Goal: Task Accomplishment & Management: Complete application form

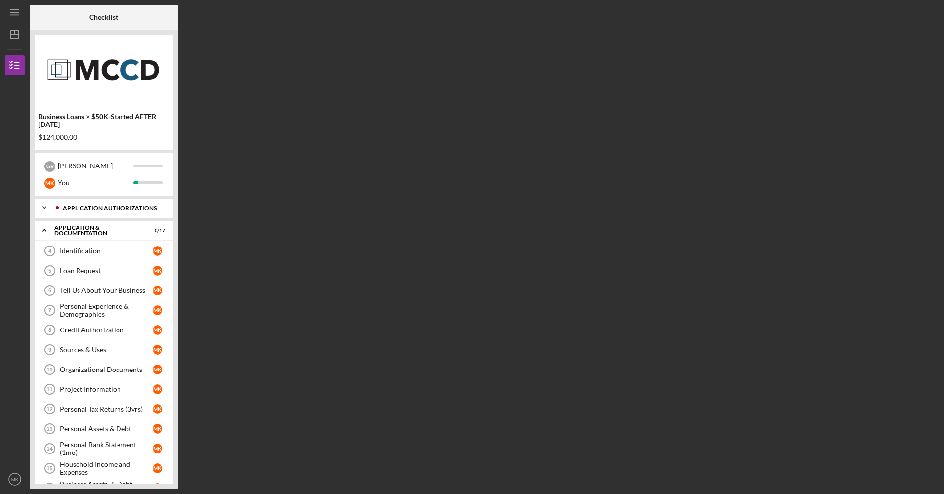
drag, startPoint x: 0, startPoint y: 0, endPoint x: 156, endPoint y: 214, distance: 265.1
click at [156, 214] on div "Checklist Business Loans > $50K-Started AFTER [DATE] $124,000.00 G R [PERSON_NA…" at bounding box center [485, 247] width 910 height 484
click at [94, 243] on link "Identification 4 Identification M K" at bounding box center [104, 251] width 128 height 20
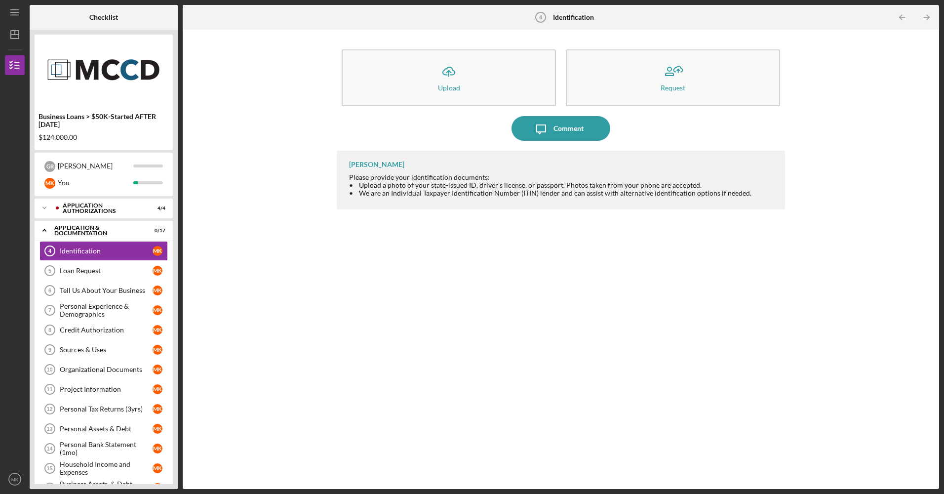
click at [173, 448] on div "Business Loans > $50K-Started AFTER [DATE] $124,000.00 G R [PERSON_NAME] You Ic…" at bounding box center [104, 259] width 148 height 459
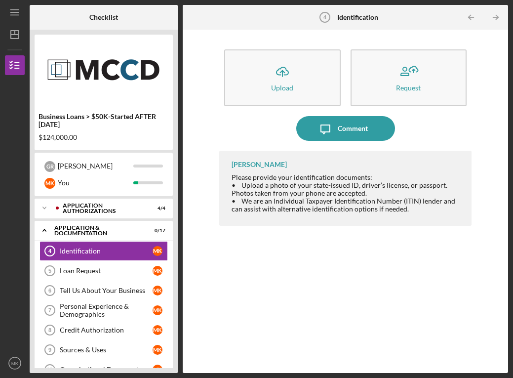
drag, startPoint x: 385, startPoint y: 77, endPoint x: 387, endPoint y: 157, distance: 80.0
click at [387, 157] on div "Icon/Upload Upload Request Icon/Message Comment [PERSON_NAME] Please provide yo…" at bounding box center [345, 201] width 252 height 333
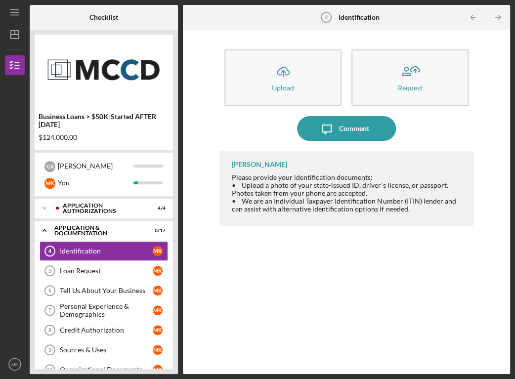
click at [419, 28] on div "Icon/Table Pagination Arrow Icon/Table Pagination Arrow" at bounding box center [454, 17] width 109 height 25
click at [413, 25] on div "Icon/Table Pagination Arrow Icon/Table Pagination Arrow" at bounding box center [454, 17] width 109 height 25
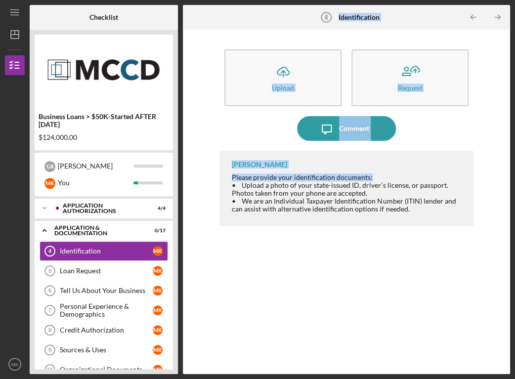
drag, startPoint x: 199, startPoint y: 11, endPoint x: 472, endPoint y: 175, distance: 318.1
click at [472, 175] on div "Identification 4 Identification Icon/Table Pagination Arrow Icon/Table Paginati…" at bounding box center [346, 189] width 327 height 369
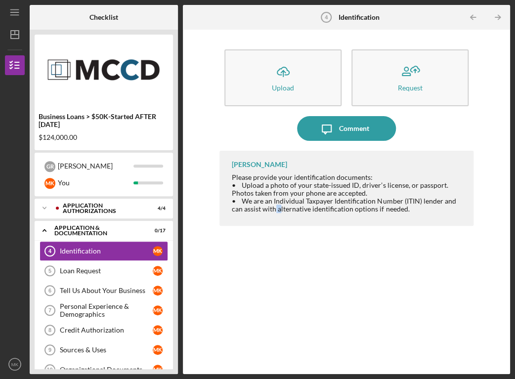
drag, startPoint x: 273, startPoint y: 341, endPoint x: 280, endPoint y: 340, distance: 7.5
click at [280, 340] on div "[PERSON_NAME] Please provide your identification documents: • Upload a photo of…" at bounding box center [346, 255] width 254 height 208
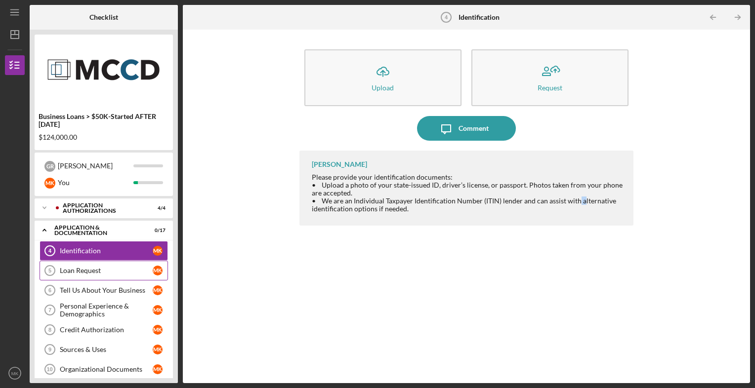
click at [118, 269] on div "Loan Request" at bounding box center [106, 271] width 93 height 8
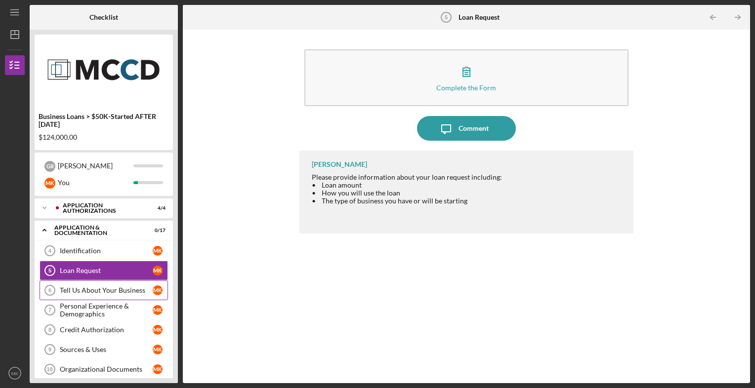
click at [122, 287] on div "Tell Us About Your Business" at bounding box center [106, 290] width 93 height 8
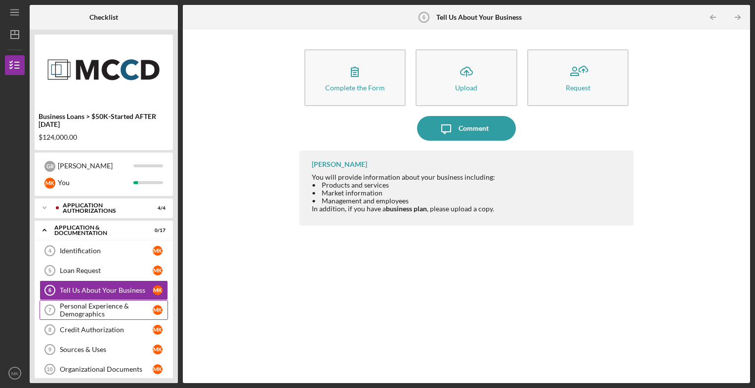
click at [104, 313] on div "Personal Experience & Demographics" at bounding box center [106, 310] width 93 height 16
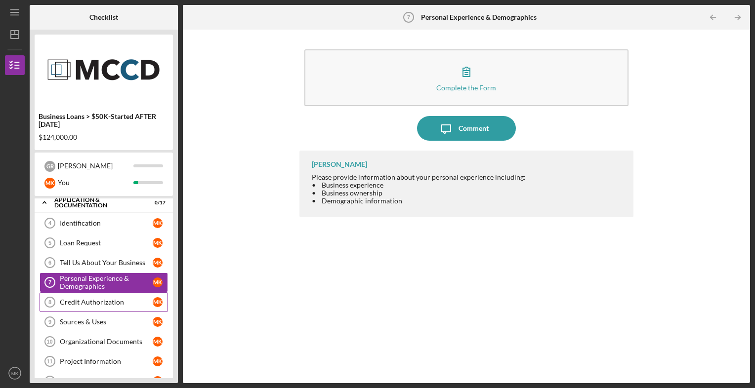
scroll to position [49, 0]
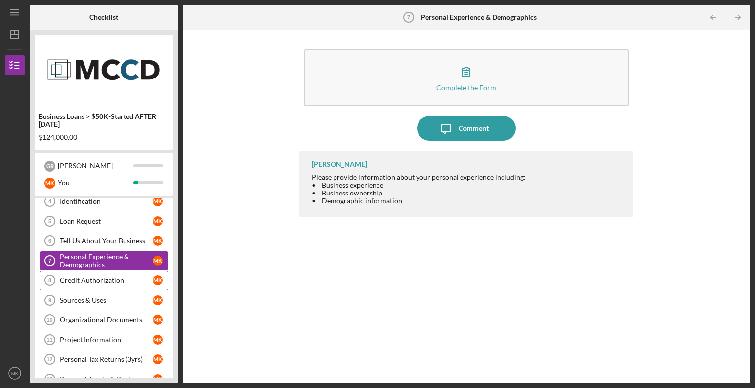
click at [121, 283] on link "Credit Authorization 8 Credit Authorization M K" at bounding box center [104, 281] width 128 height 20
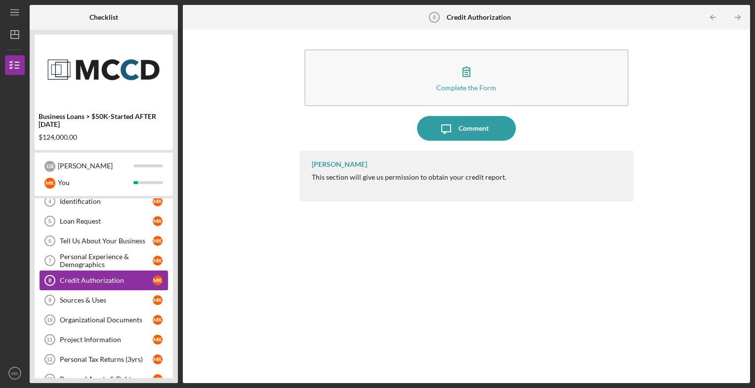
scroll to position [99, 0]
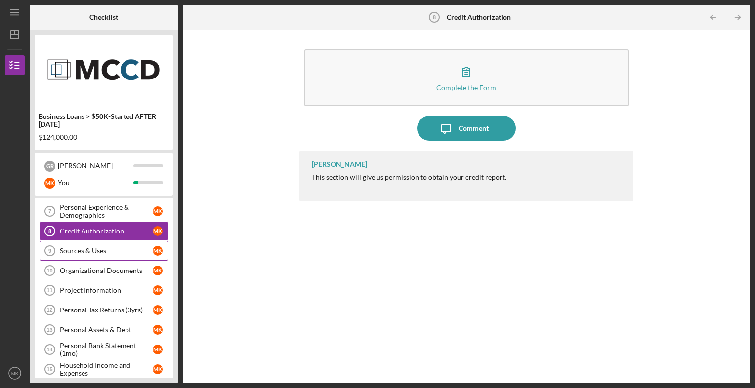
click at [128, 253] on div "Sources & Uses" at bounding box center [106, 251] width 93 height 8
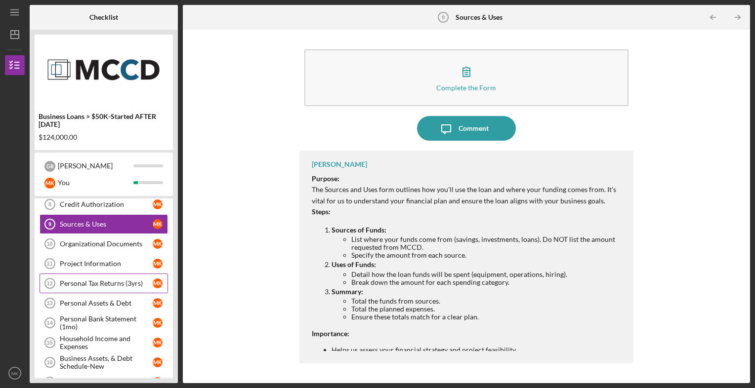
scroll to position [148, 0]
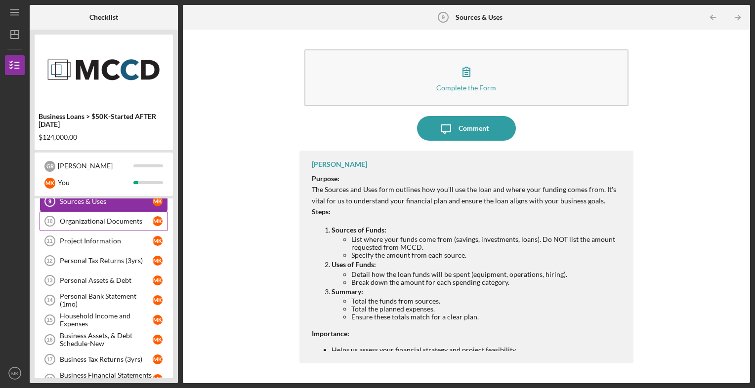
click at [125, 222] on div "Organizational Documents" at bounding box center [106, 221] width 93 height 8
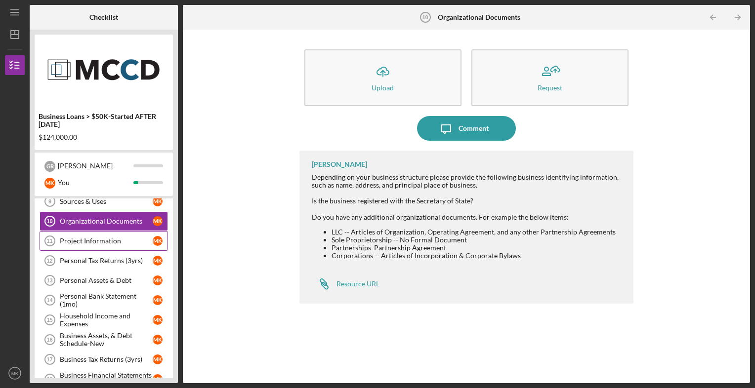
click at [131, 246] on link "Project Information 11 Project Information M K" at bounding box center [104, 241] width 128 height 20
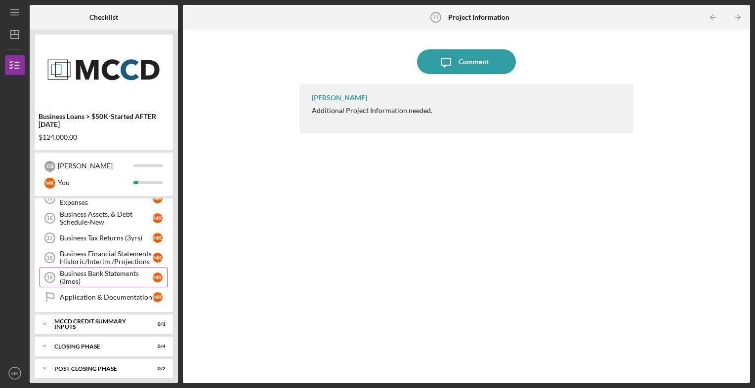
scroll to position [272, 0]
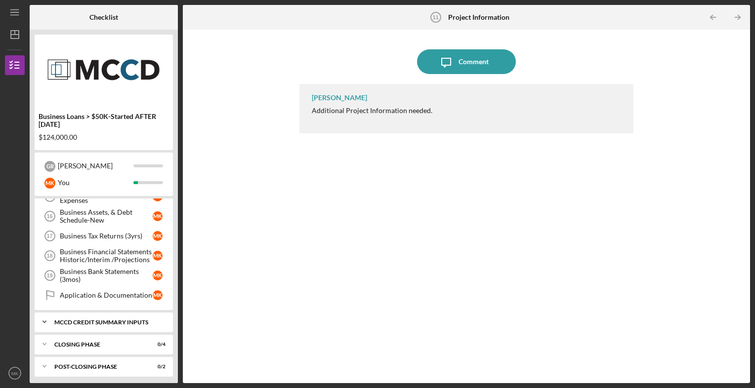
click at [84, 319] on div "MCCD Credit Summary Inputs" at bounding box center [107, 322] width 106 height 6
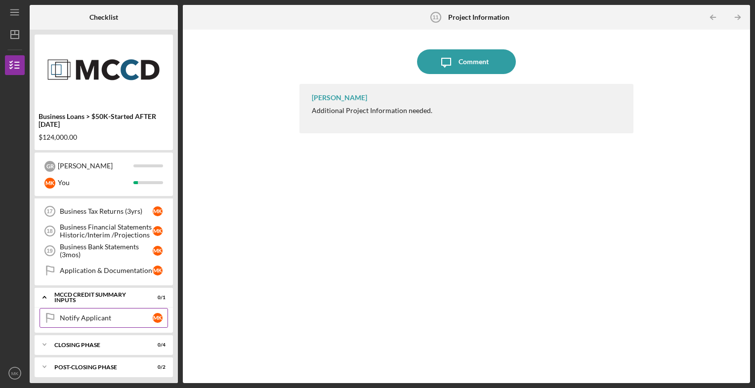
click at [86, 314] on div "Notify Applicant" at bounding box center [106, 318] width 93 height 8
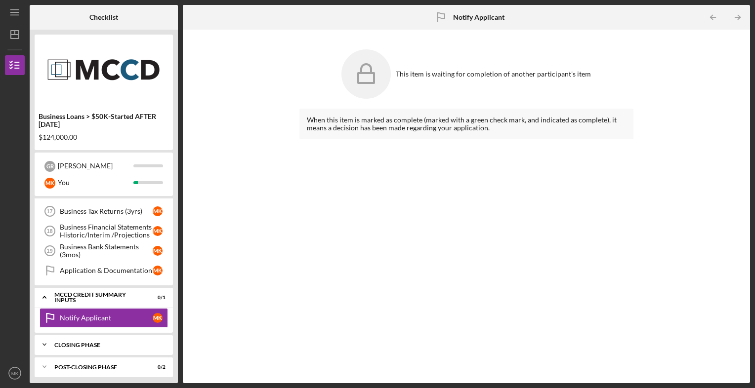
click at [85, 342] on div "Closing Phase" at bounding box center [107, 345] width 106 height 6
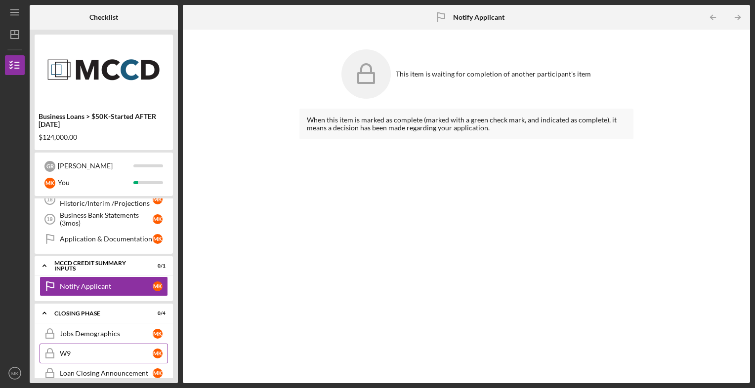
scroll to position [380, 0]
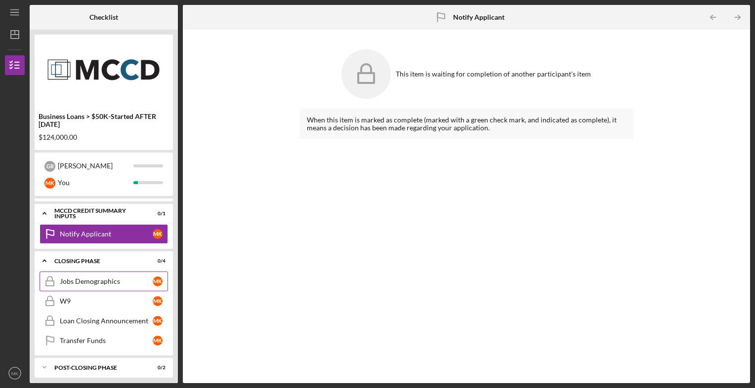
drag, startPoint x: 95, startPoint y: 287, endPoint x: 101, endPoint y: 282, distance: 7.7
click at [101, 282] on div "Jobs Demographics Jobs Demographics M K W9 W9 M K Loan Closing Announcement Loa…" at bounding box center [104, 314] width 138 height 84
click at [102, 281] on link "Jobs Demographics Jobs Demographics M K" at bounding box center [104, 282] width 128 height 20
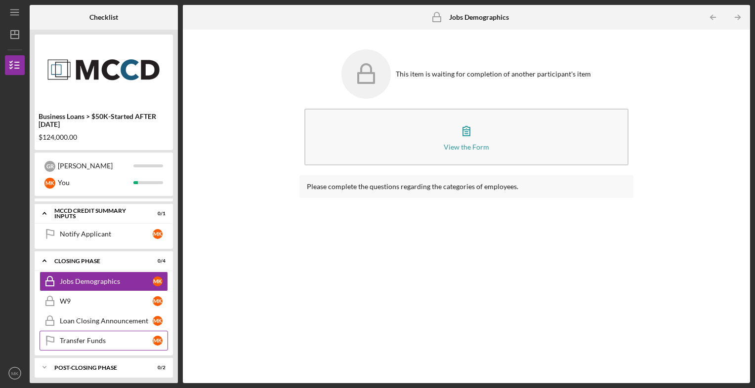
click at [103, 337] on div "Transfer Funds" at bounding box center [106, 341] width 93 height 8
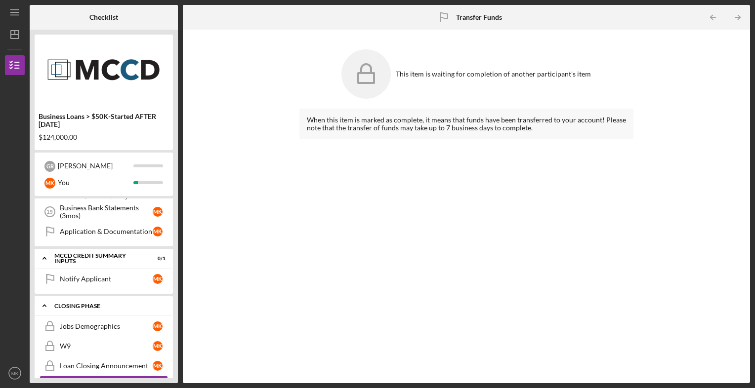
scroll to position [380, 0]
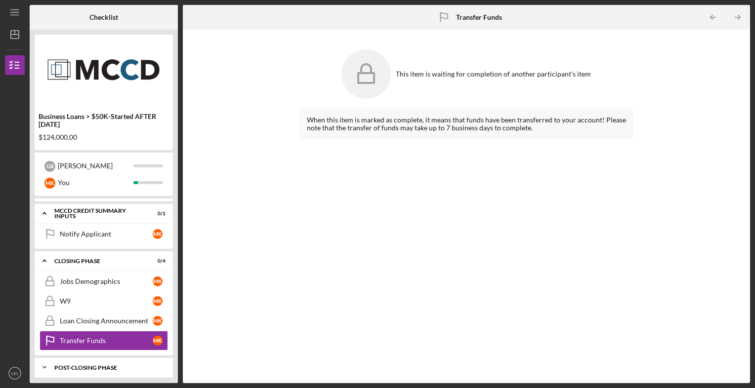
click at [107, 365] on div "Post-Closing Phase" at bounding box center [107, 368] width 106 height 6
click at [105, 365] on div "Post-Closing Phase" at bounding box center [107, 368] width 106 height 6
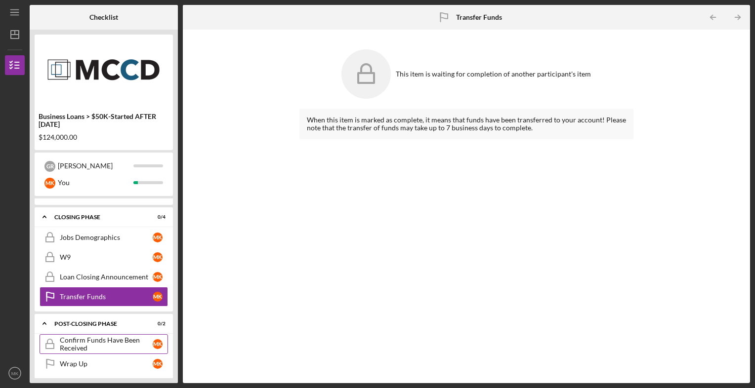
scroll to position [425, 0]
click at [102, 337] on div "Confirm Funds Have Been Received" at bounding box center [106, 344] width 93 height 16
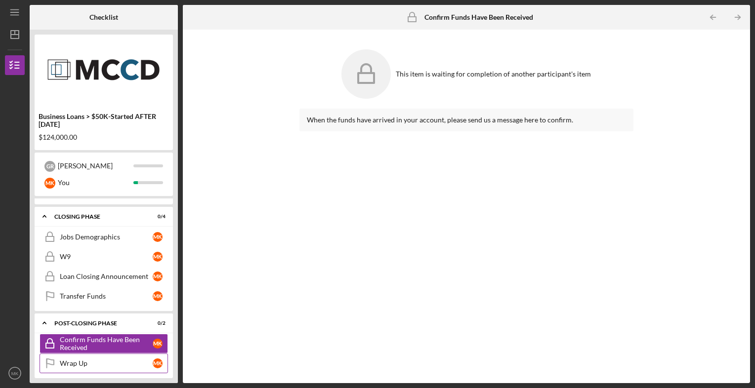
click at [102, 359] on div "Wrap Up" at bounding box center [106, 363] width 93 height 8
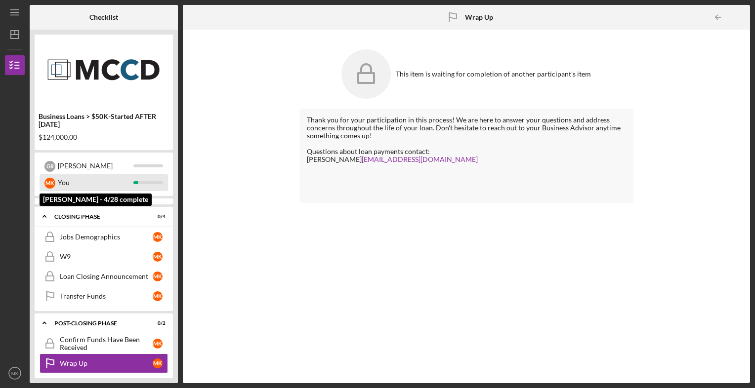
click at [73, 182] on div "You" at bounding box center [96, 182] width 76 height 17
click at [58, 184] on div "You" at bounding box center [96, 182] width 76 height 17
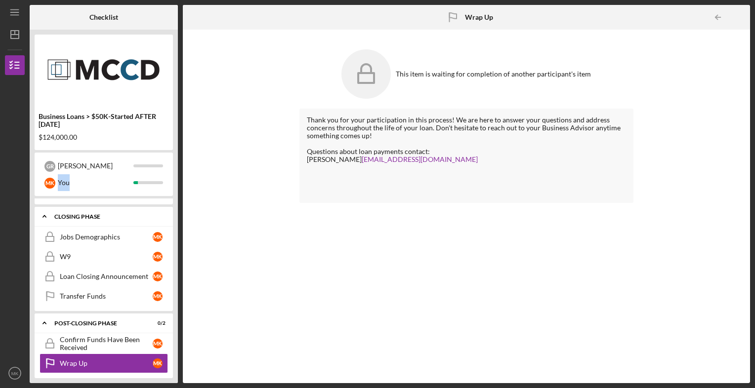
click at [72, 214] on div "Closing Phase" at bounding box center [107, 217] width 106 height 6
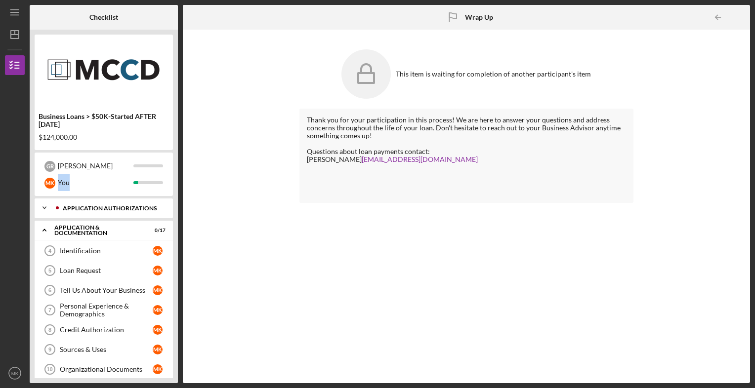
click at [142, 213] on div "Icon/Expander Application Authorizations 4 / 4" at bounding box center [104, 208] width 138 height 20
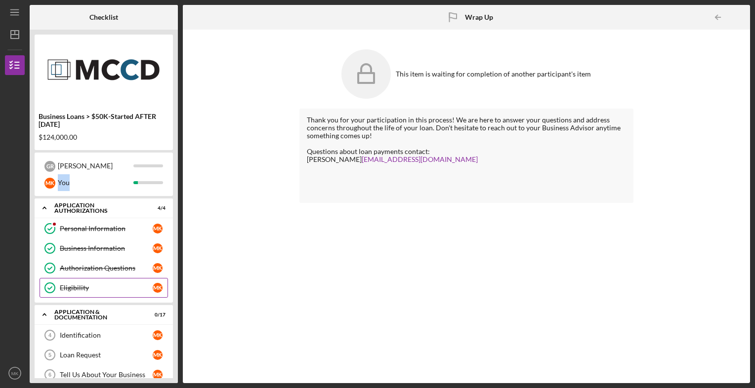
click at [108, 289] on div "Eligibility" at bounding box center [106, 288] width 93 height 8
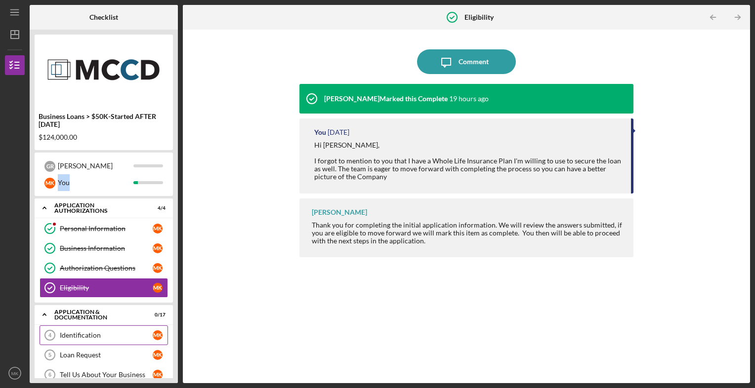
click at [132, 329] on link "Identification 4 Identification M K" at bounding box center [104, 335] width 128 height 20
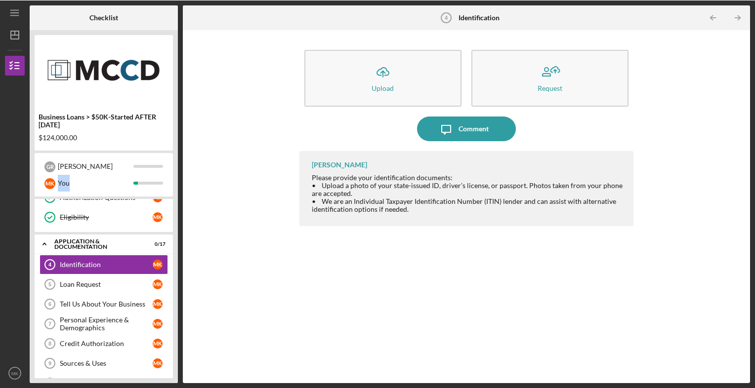
scroll to position [71, 0]
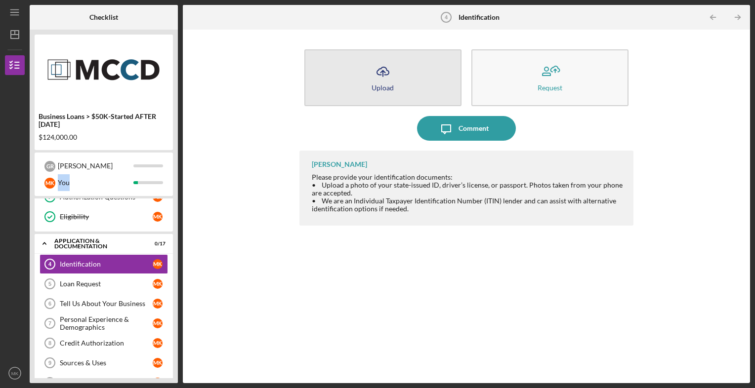
click at [368, 82] on button "Icon/Upload Upload" at bounding box center [382, 77] width 157 height 57
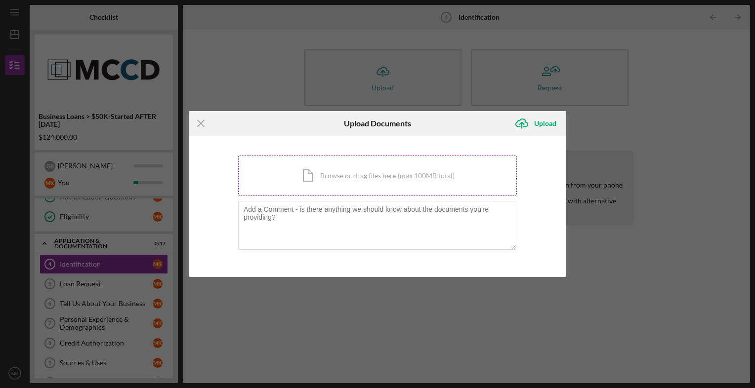
click at [313, 177] on div "Icon/Document Browse or drag files here (max 100MB total) Tap to choose files o…" at bounding box center [377, 176] width 279 height 40
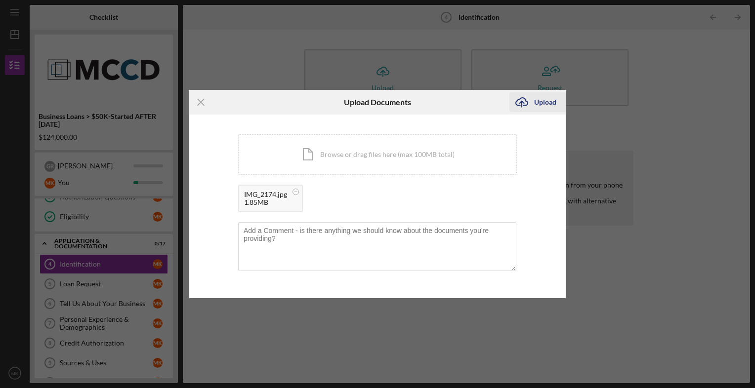
click at [541, 107] on div "Upload" at bounding box center [545, 102] width 22 height 20
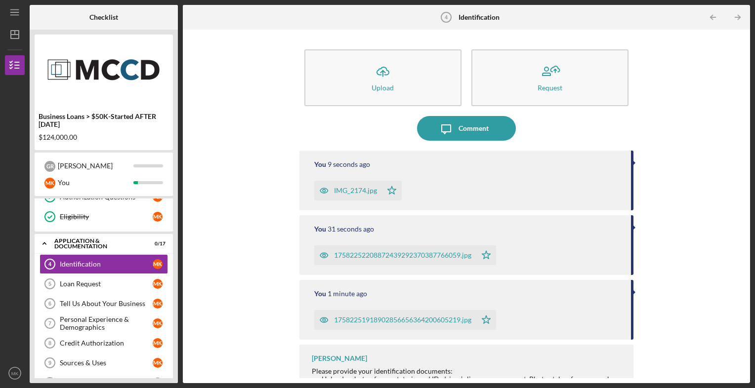
scroll to position [16, 0]
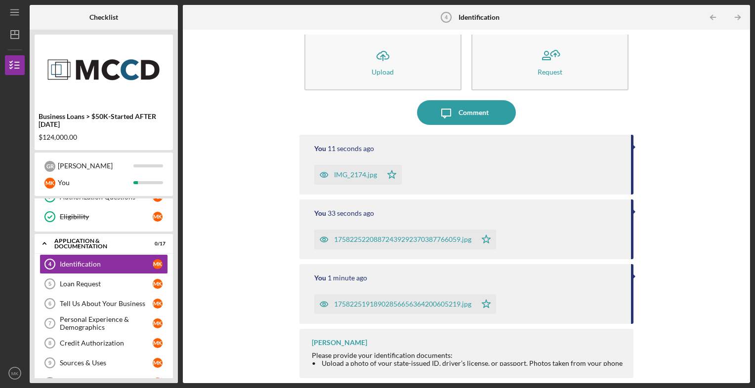
click at [348, 178] on div "IMG_2174.jpg" at bounding box center [355, 175] width 43 height 8
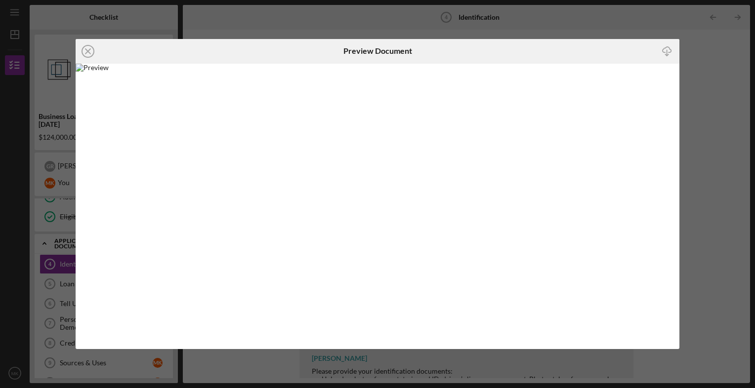
click at [701, 77] on div "Icon/Close Preview Document Icon/Download" at bounding box center [377, 194] width 755 height 388
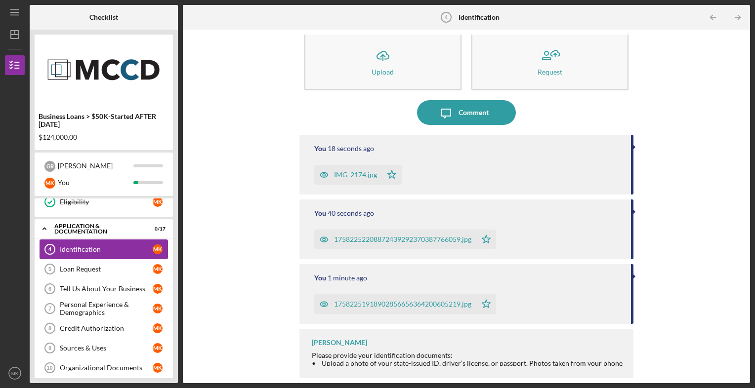
scroll to position [87, 0]
click at [95, 268] on div "Loan Request" at bounding box center [106, 268] width 93 height 8
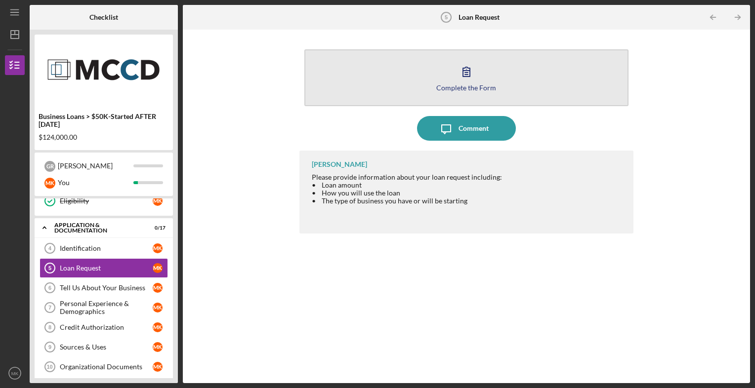
click at [451, 79] on button "Complete the Form Form" at bounding box center [466, 77] width 324 height 57
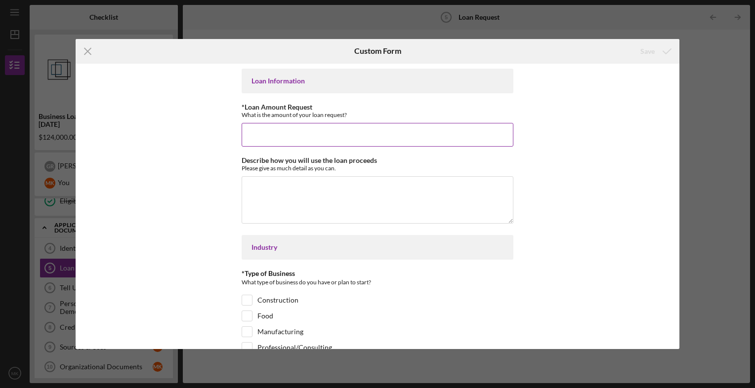
click at [284, 131] on input "*Loan Amount Request" at bounding box center [377, 135] width 272 height 24
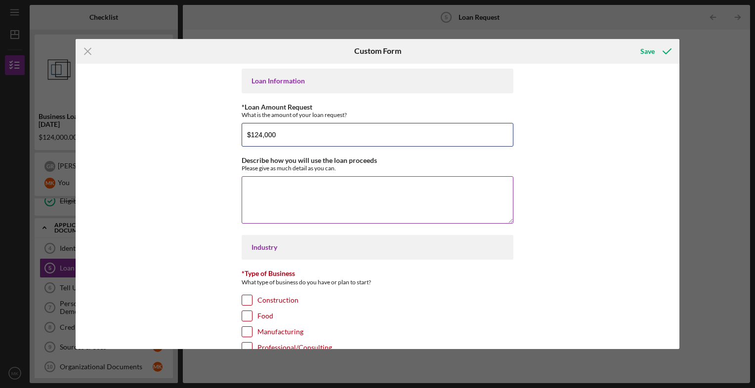
type input "$124,000"
click at [291, 193] on textarea "Describe how you will use the loan proceeds" at bounding box center [377, 199] width 272 height 47
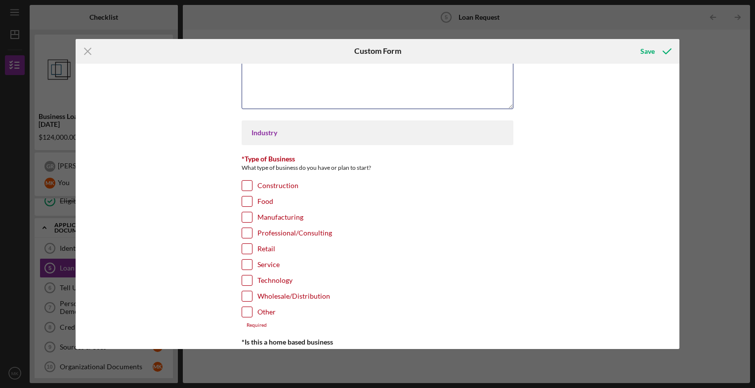
scroll to position [117, 0]
click at [243, 246] on input "Retail" at bounding box center [247, 247] width 10 height 10
checkbox input "true"
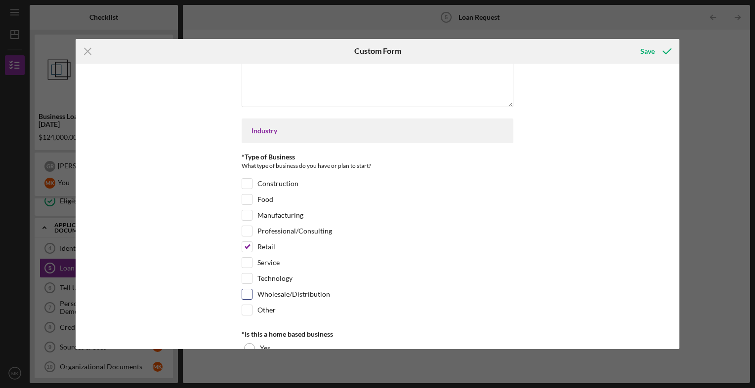
click at [248, 293] on input "Wholesale/Distribution" at bounding box center [247, 294] width 10 height 10
checkbox input "true"
click at [246, 278] on input "Technology" at bounding box center [247, 279] width 10 height 10
checkbox input "true"
click at [243, 214] on input "Manufacturing" at bounding box center [247, 215] width 10 height 10
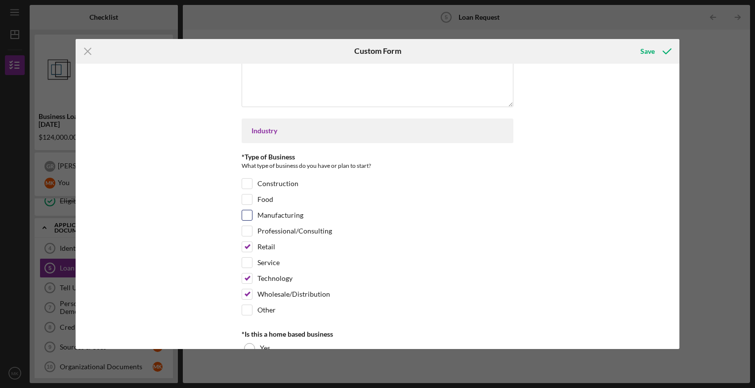
checkbox input "true"
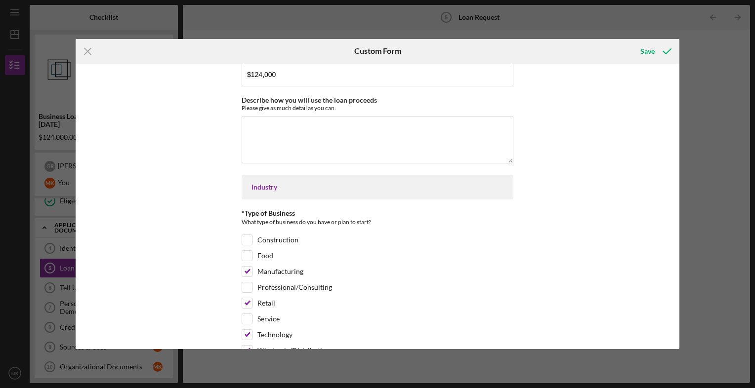
scroll to position [150, 0]
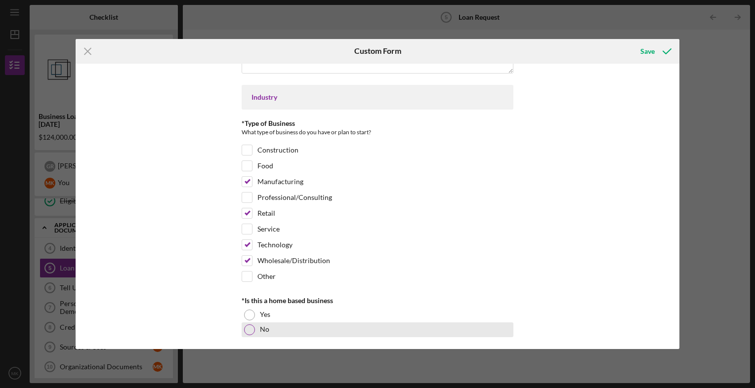
click at [249, 327] on div at bounding box center [249, 329] width 11 height 11
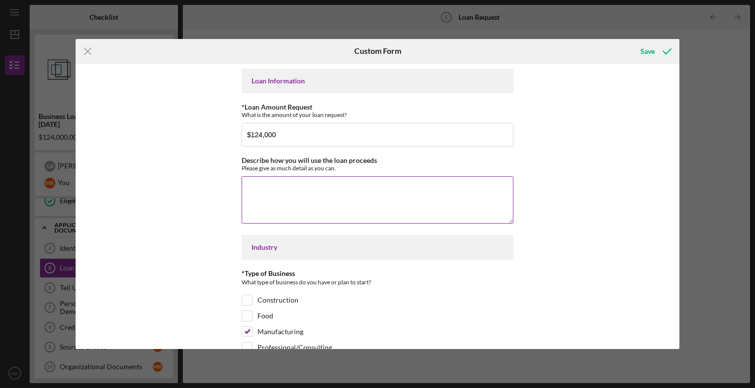
click at [280, 195] on textarea "Describe how you will use the loan proceeds" at bounding box center [377, 199] width 272 height 47
click at [285, 188] on textarea "We must secure $124k to" at bounding box center [377, 199] width 272 height 47
click at [337, 188] on textarea "We must secure $124k to" at bounding box center [377, 199] width 272 height 47
click at [285, 189] on textarea "We must secure $124k in funds to get our lease at [GEOGRAPHIC_DATA]" at bounding box center [377, 199] width 272 height 47
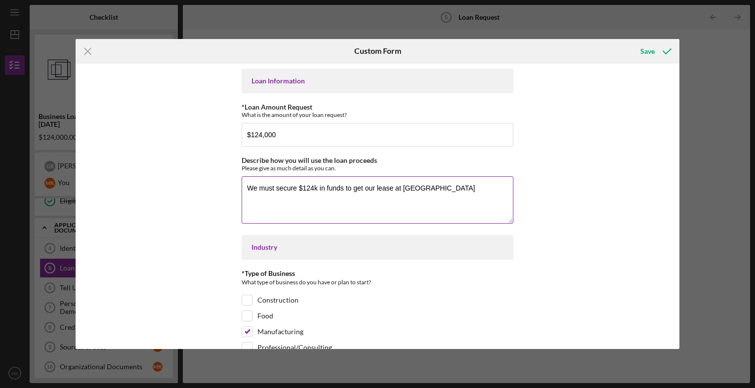
click at [285, 189] on textarea "We must secure $124k in funds to get our lease at [GEOGRAPHIC_DATA]" at bounding box center [377, 199] width 272 height 47
click at [352, 185] on textarea "We must raise $124k in funds to get our lease at [GEOGRAPHIC_DATA]" at bounding box center [377, 199] width 272 height 47
click at [477, 189] on textarea "We must raise $124k in funds to secure our lease at [GEOGRAPHIC_DATA]" at bounding box center [377, 199] width 272 height 47
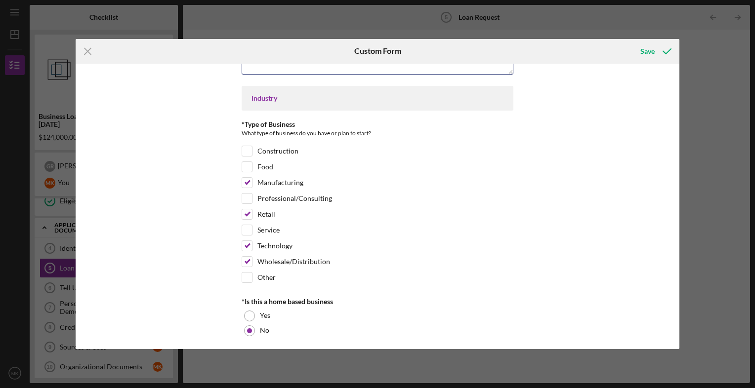
scroll to position [150, 0]
type textarea "We must raise $124k in funds to secure our lease at [GEOGRAPHIC_DATA]. These fu…"
click at [246, 150] on input "Construction" at bounding box center [247, 150] width 10 height 10
click at [246, 147] on input "Construction" at bounding box center [247, 150] width 10 height 10
checkbox input "false"
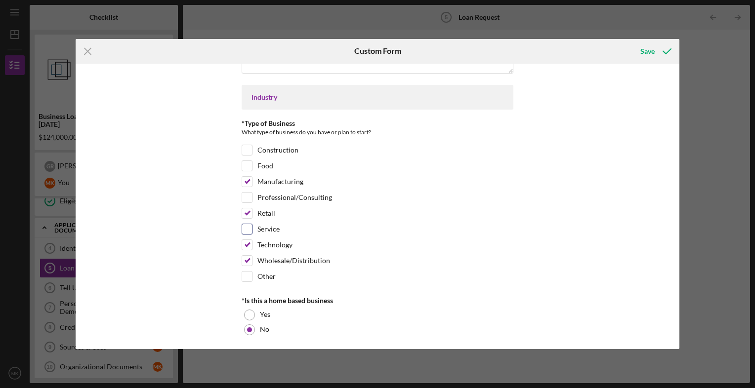
click at [247, 227] on input "Service" at bounding box center [247, 229] width 10 height 10
checkbox input "true"
click at [242, 199] on input "Professional/Consulting" at bounding box center [247, 198] width 10 height 10
checkbox input "true"
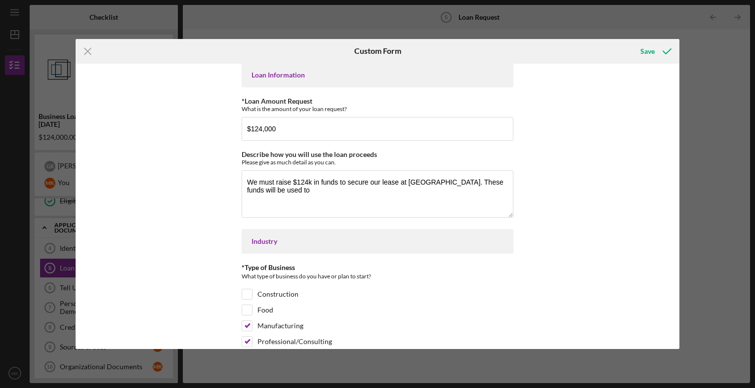
scroll to position [0, 0]
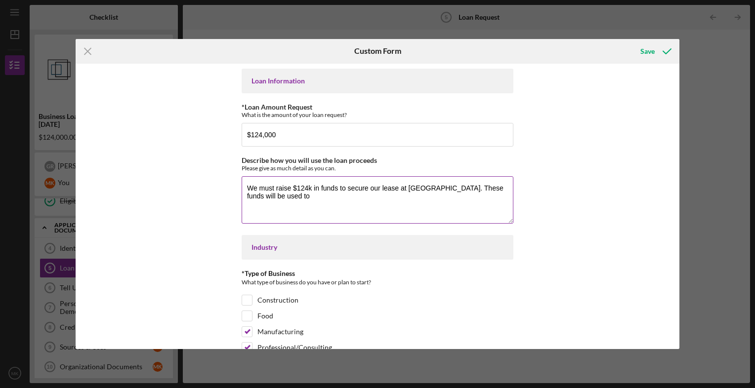
click at [298, 199] on textarea "We must raise $124k in funds to secure our lease at [GEOGRAPHIC_DATA]. These fu…" at bounding box center [377, 199] width 272 height 47
click at [291, 197] on textarea "We must raise $124k in funds to secure our lease at [GEOGRAPHIC_DATA]. These fu…" at bounding box center [377, 199] width 272 height 47
click at [337, 203] on textarea "We must raise $124k in funds to secure our lease at [GEOGRAPHIC_DATA]. These fu…" at bounding box center [377, 199] width 272 height 47
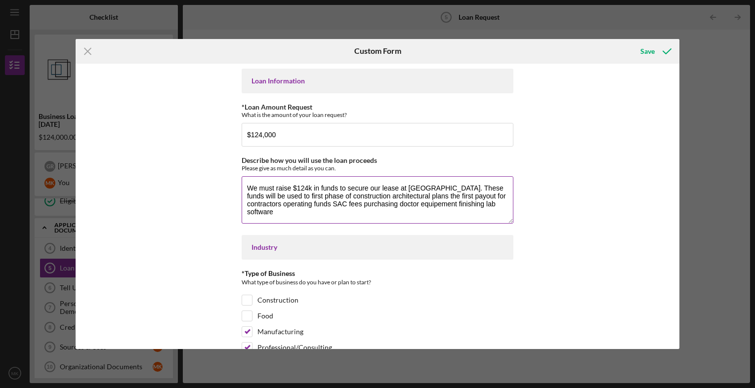
click at [498, 205] on textarea "We must raise $124k in funds to secure our lease at [GEOGRAPHIC_DATA]. These fu…" at bounding box center [377, 199] width 272 height 47
click at [419, 210] on textarea "We must raise $124k in funds to secure our lease at [GEOGRAPHIC_DATA]. These fu…" at bounding box center [377, 199] width 272 height 47
click at [330, 211] on textarea "We must raise $124k in funds to secure our lease at [GEOGRAPHIC_DATA]. These fu…" at bounding box center [377, 199] width 272 height 47
click at [401, 215] on textarea "We must raise $124k in funds to secure our lease at [GEOGRAPHIC_DATA]. These fu…" at bounding box center [377, 199] width 272 height 47
click at [290, 194] on textarea "We must raise $124k in funds to secure our lease at [GEOGRAPHIC_DATA]. These fu…" at bounding box center [377, 199] width 272 height 47
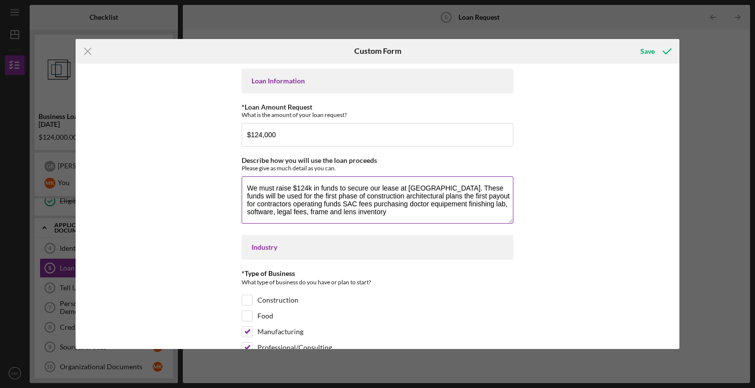
click at [385, 194] on textarea "We must raise $124k in funds to secure our lease at [GEOGRAPHIC_DATA]. These fu…" at bounding box center [377, 199] width 272 height 47
click at [468, 196] on textarea "We must raise $124k in funds to secure our lease at [GEOGRAPHIC_DATA]. These fu…" at bounding box center [377, 199] width 272 height 47
click at [447, 210] on textarea "We must raise $124k in funds to secure our lease at [GEOGRAPHIC_DATA]. These fu…" at bounding box center [377, 199] width 272 height 47
click at [312, 202] on textarea "We must raise $124k in funds to secure our lease at [GEOGRAPHIC_DATA]. These fu…" at bounding box center [377, 199] width 272 height 47
click at [471, 213] on textarea "We must raise $124k in funds to secure our lease at [GEOGRAPHIC_DATA]. These fu…" at bounding box center [377, 199] width 272 height 47
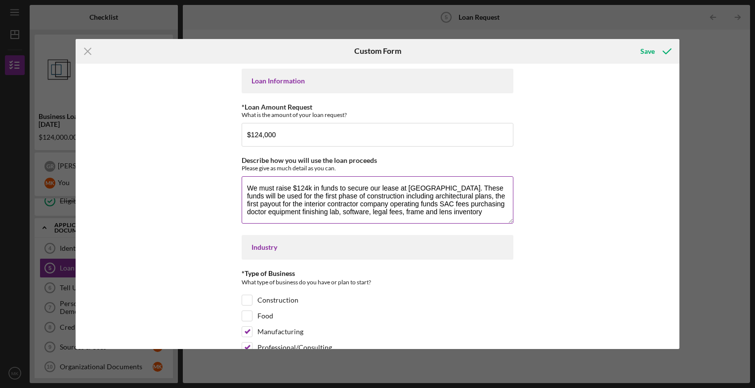
click at [468, 188] on textarea "We must raise $124k in funds to secure our lease at [GEOGRAPHIC_DATA]. These fu…" at bounding box center [377, 199] width 272 height 47
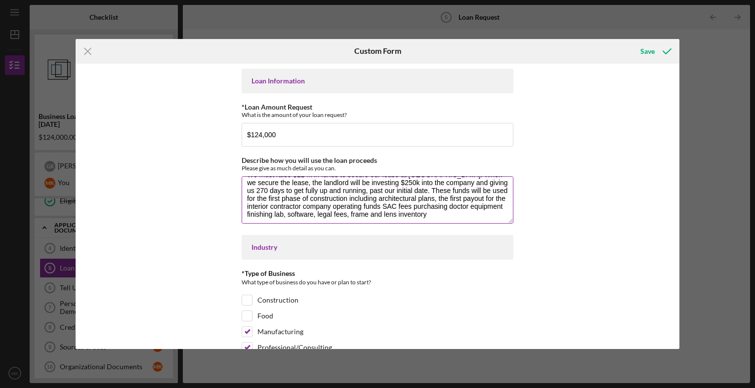
scroll to position [16, 0]
click at [472, 216] on textarea "We must raise $124k in funds to secure our lease at [GEOGRAPHIC_DATA]. When we …" at bounding box center [377, 199] width 272 height 47
click at [352, 204] on textarea "We must raise $124k in funds to secure our lease at [GEOGRAPHIC_DATA]. When we …" at bounding box center [377, 199] width 272 height 47
click at [401, 205] on textarea "We must raise $124k in funds to secure our lease at [GEOGRAPHIC_DATA]. When we …" at bounding box center [377, 199] width 272 height 47
click at [434, 206] on textarea "We must raise $124k in funds to secure our lease at [GEOGRAPHIC_DATA]. When we …" at bounding box center [377, 199] width 272 height 47
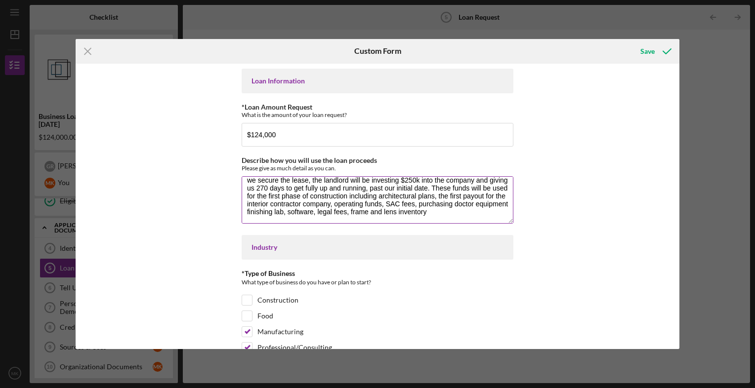
click at [278, 211] on textarea "We must raise $124k in funds to secure our lease at [GEOGRAPHIC_DATA]. When we …" at bounding box center [377, 199] width 272 height 47
click at [468, 212] on textarea "We must raise $124k in funds to secure our lease at [GEOGRAPHIC_DATA]. When we …" at bounding box center [377, 199] width 272 height 47
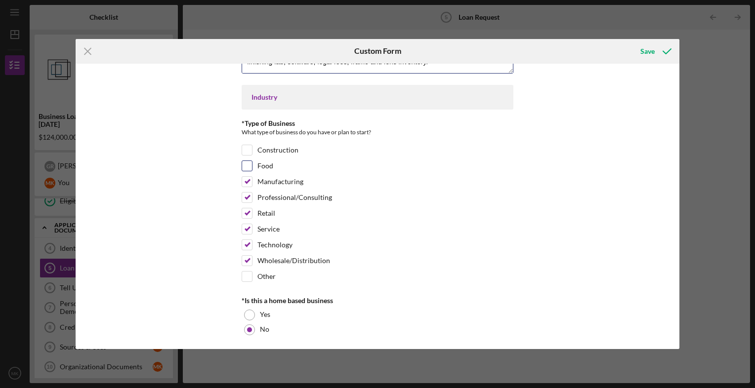
scroll to position [0, 0]
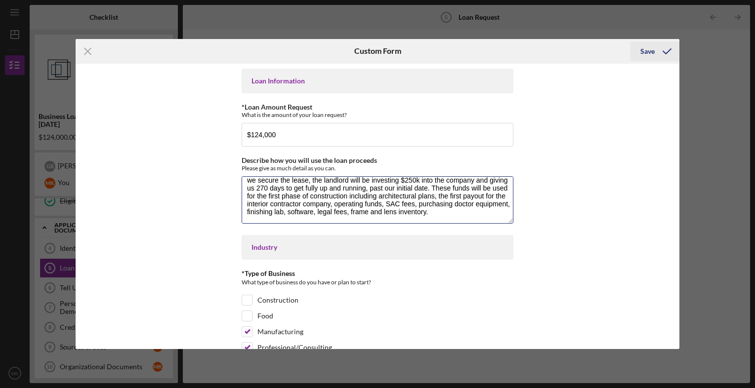
type textarea "We must raise $124k in funds to secure our lease at [GEOGRAPHIC_DATA]. When we …"
click at [656, 49] on icon "submit" at bounding box center [666, 51] width 25 height 25
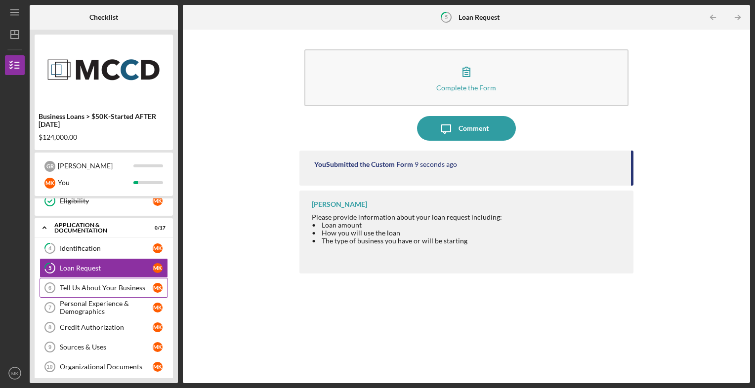
click at [96, 292] on link "Tell Us About Your Business 6 Tell Us About Your Business M K" at bounding box center [104, 288] width 128 height 20
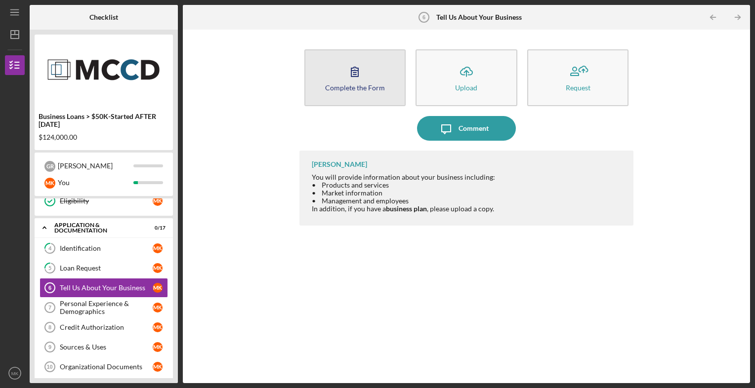
click at [354, 72] on icon "button" at bounding box center [354, 71] width 7 height 9
